Goal: Task Accomplishment & Management: Manage account settings

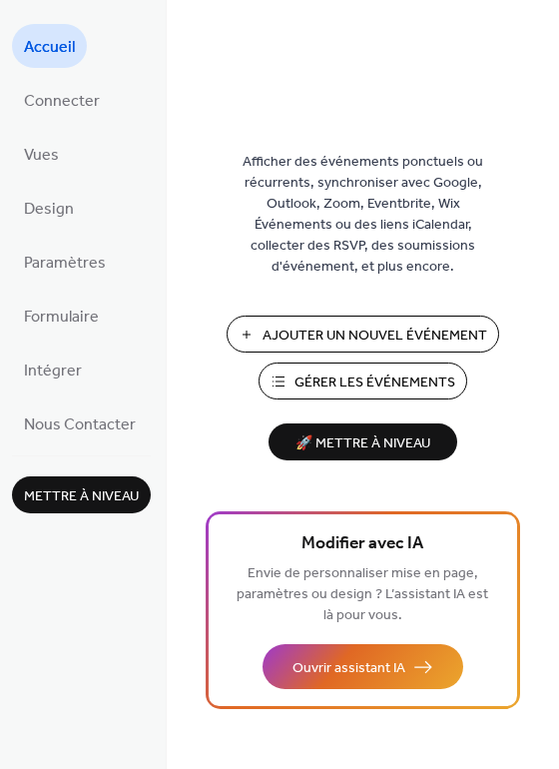
click at [333, 368] on button "Gérer les Événements" at bounding box center [363, 381] width 209 height 37
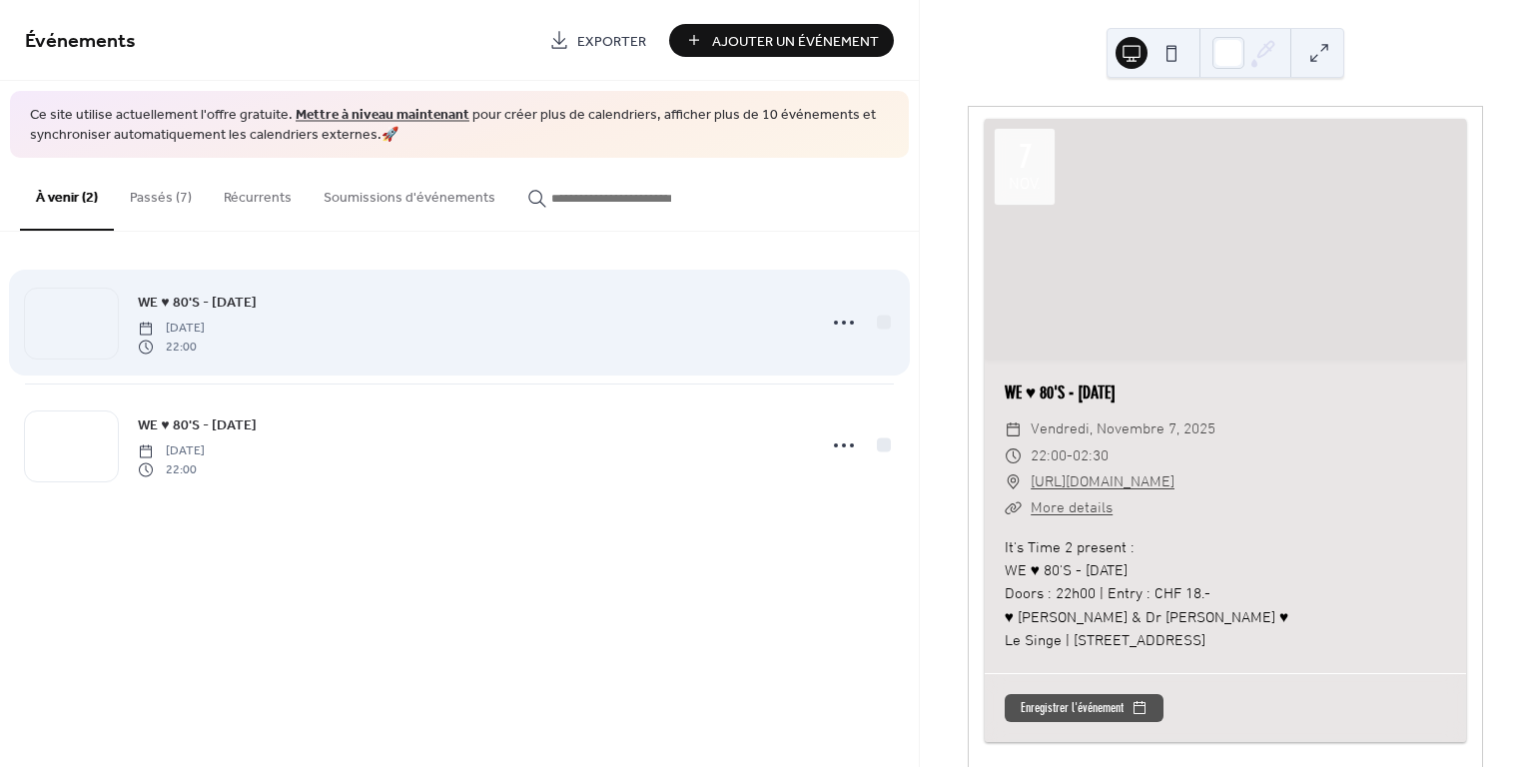
click at [359, 314] on div "WE ♥ 80'S - [DATE] [DATE] 22:00" at bounding box center [470, 323] width 665 height 64
click at [848, 315] on icon at bounding box center [844, 323] width 32 height 32
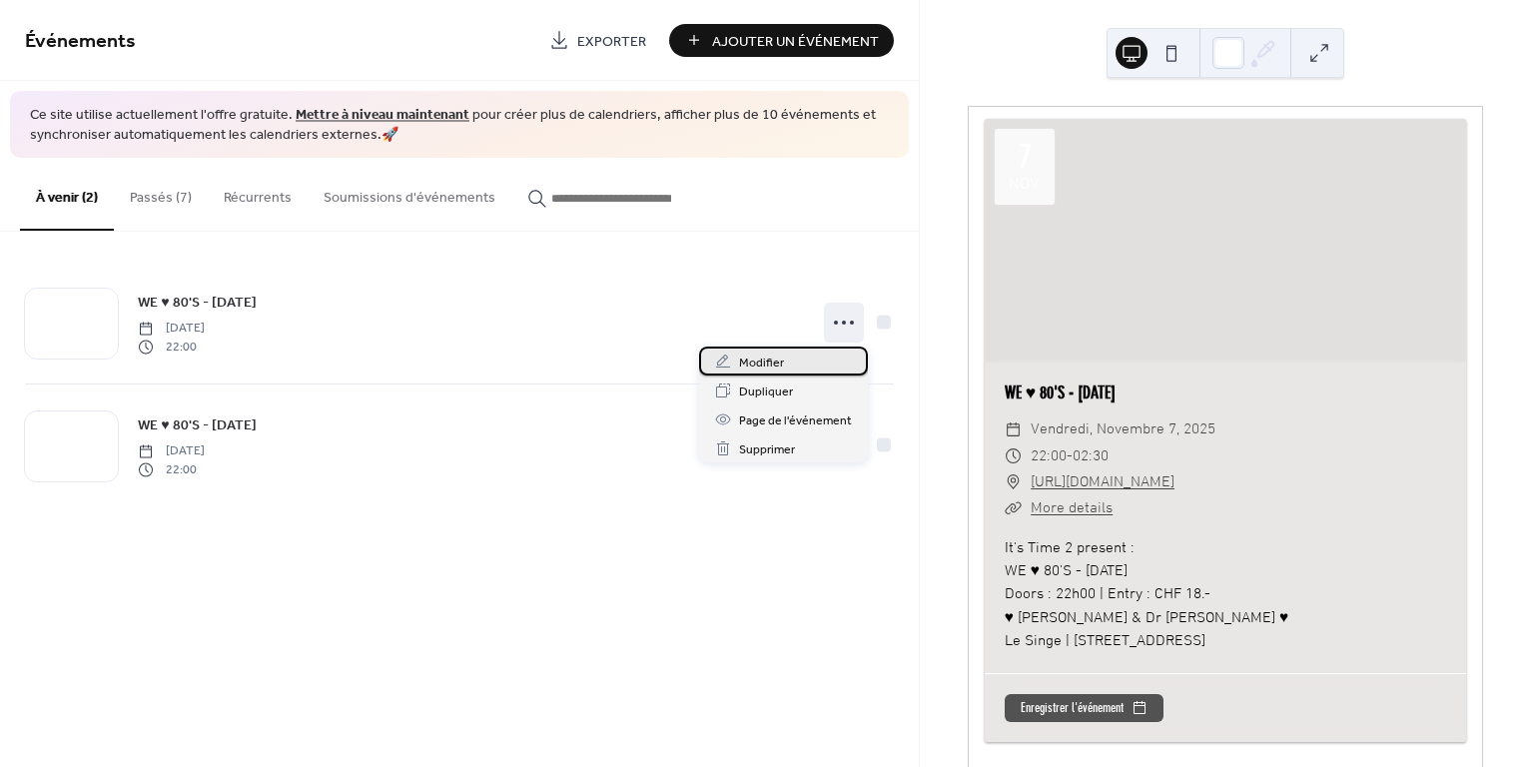
click at [764, 356] on span "Modifier" at bounding box center [761, 363] width 45 height 21
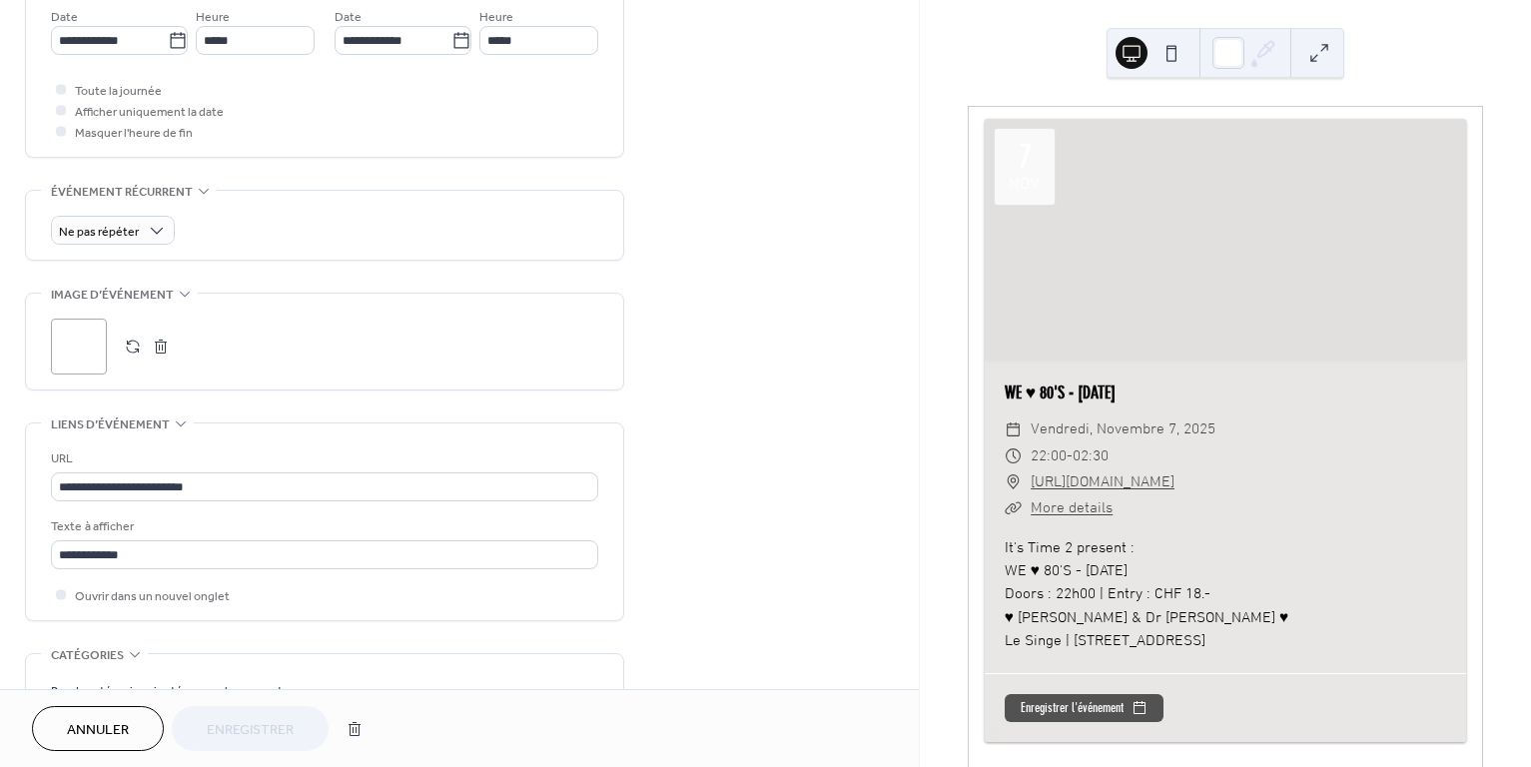
scroll to position [902, 0]
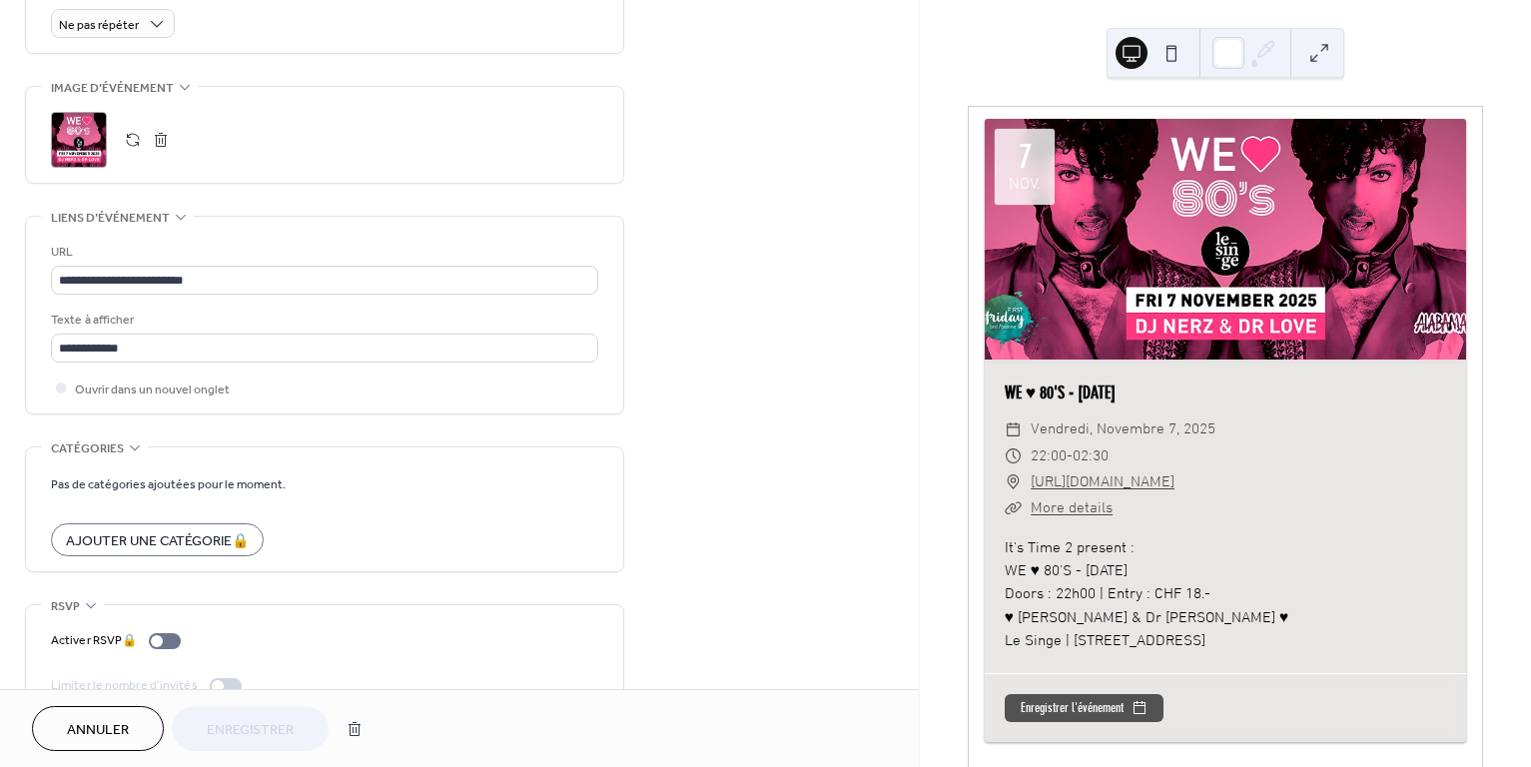
click at [132, 142] on button "button" at bounding box center [133, 140] width 28 height 28
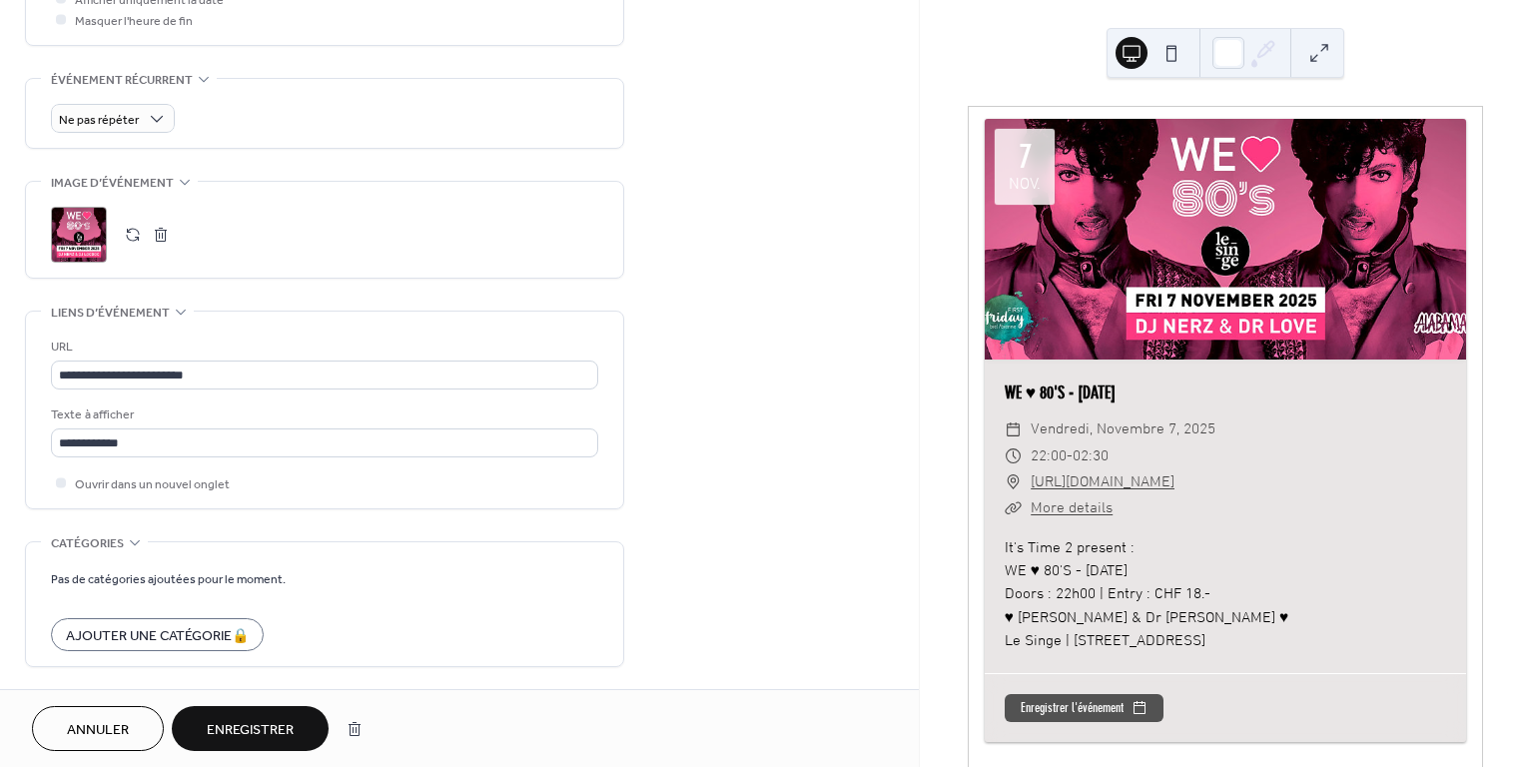
scroll to position [804, 0]
click at [159, 230] on button "button" at bounding box center [161, 238] width 28 height 28
click at [88, 225] on icon at bounding box center [79, 238] width 32 height 32
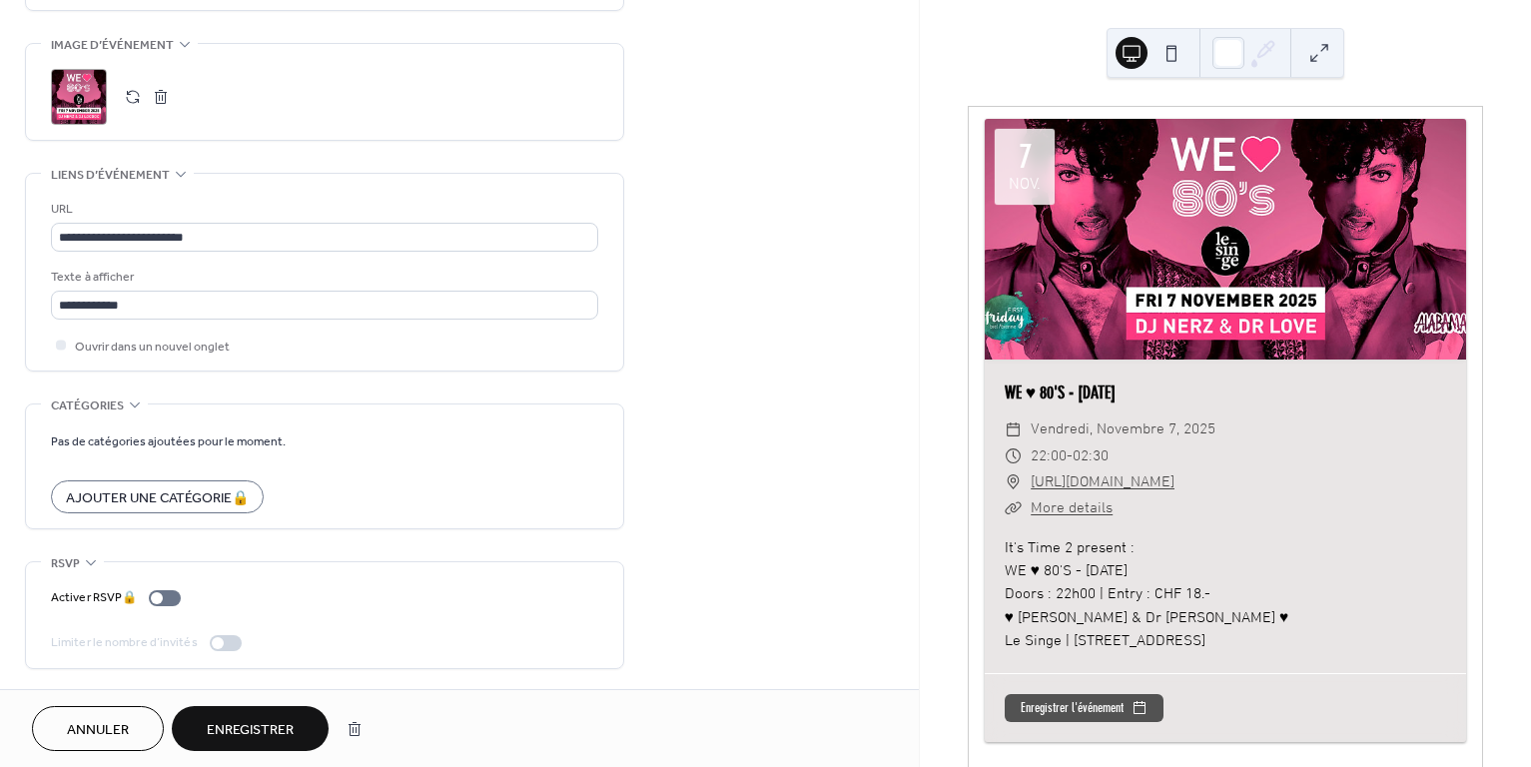
click at [243, 727] on span "Enregistrer" at bounding box center [250, 730] width 87 height 21
